Goal: Find specific page/section: Find specific page/section

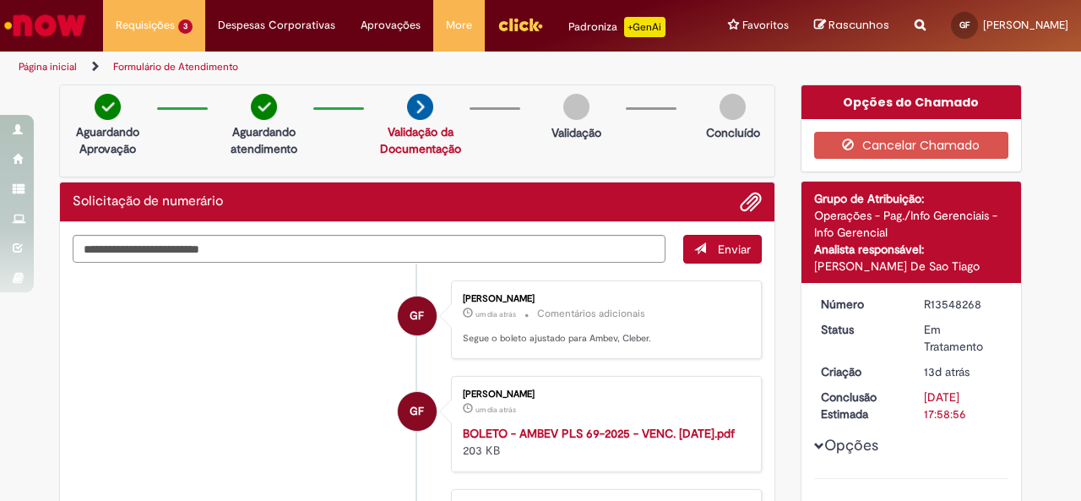
click at [82, 19] on img "Ir para a Homepage" at bounding box center [45, 25] width 87 height 34
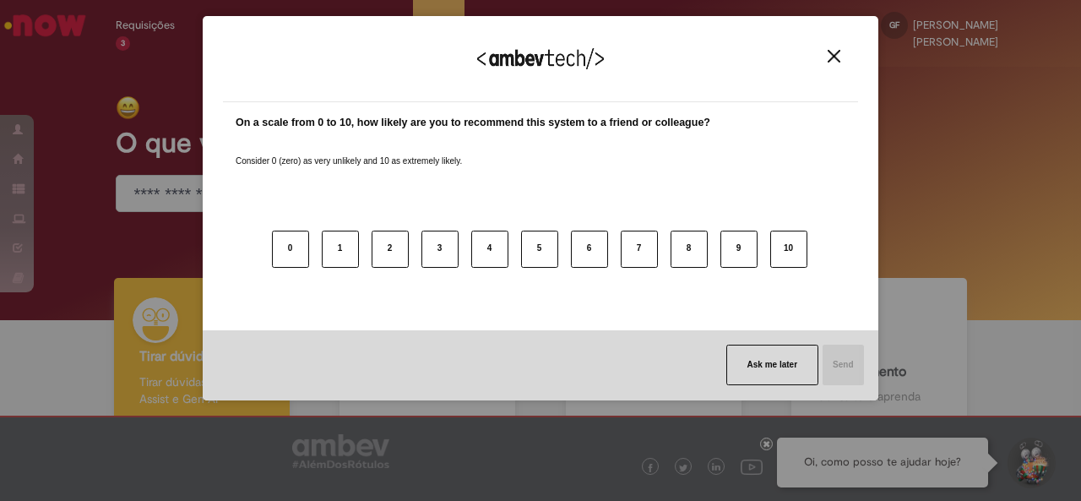
click at [831, 48] on div "We appreciate your feedback!" at bounding box center [540, 69] width 635 height 66
click at [831, 50] on img "Close" at bounding box center [834, 56] width 13 height 13
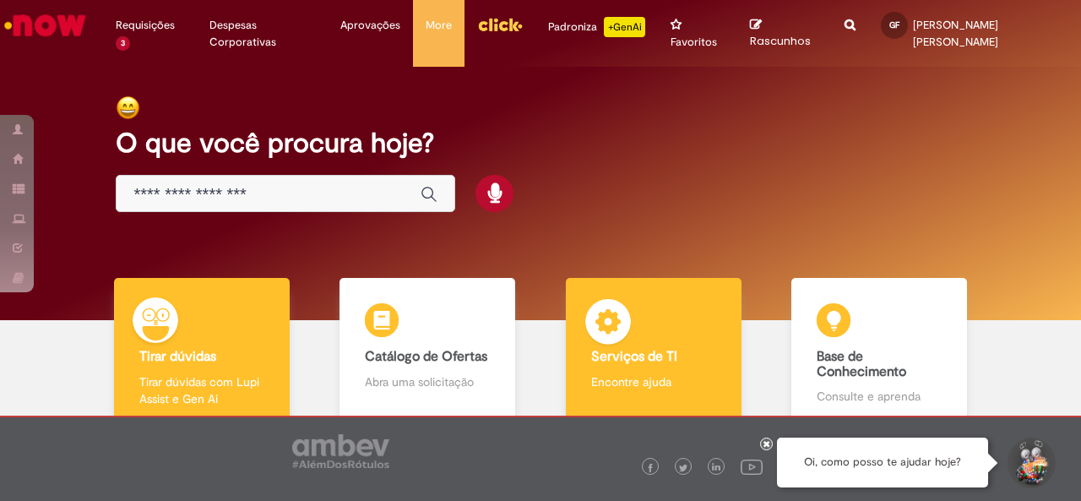
click at [622, 348] on b "Serviços de TI" at bounding box center [634, 356] width 86 height 17
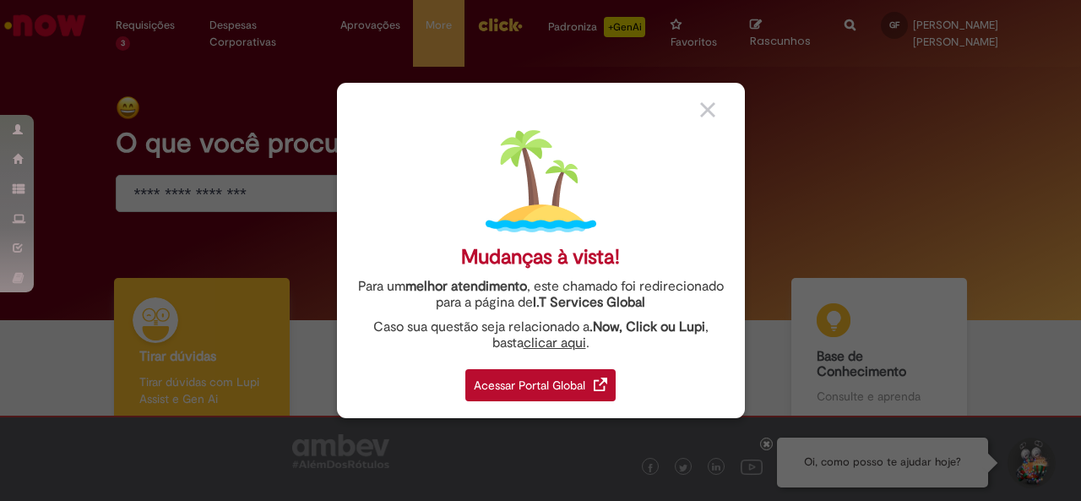
click at [604, 386] on img at bounding box center [601, 384] width 14 height 14
